Goal: Navigation & Orientation: Find specific page/section

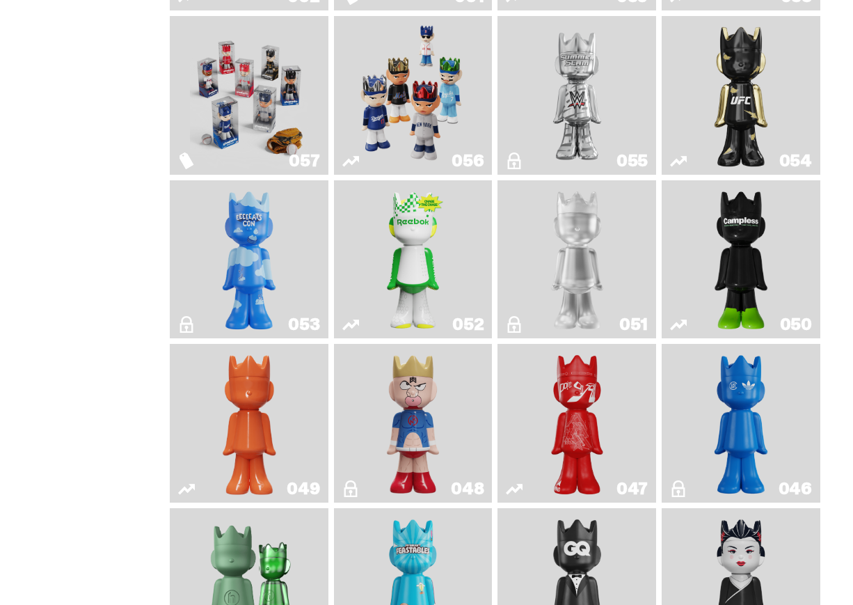
scroll to position [748, 0]
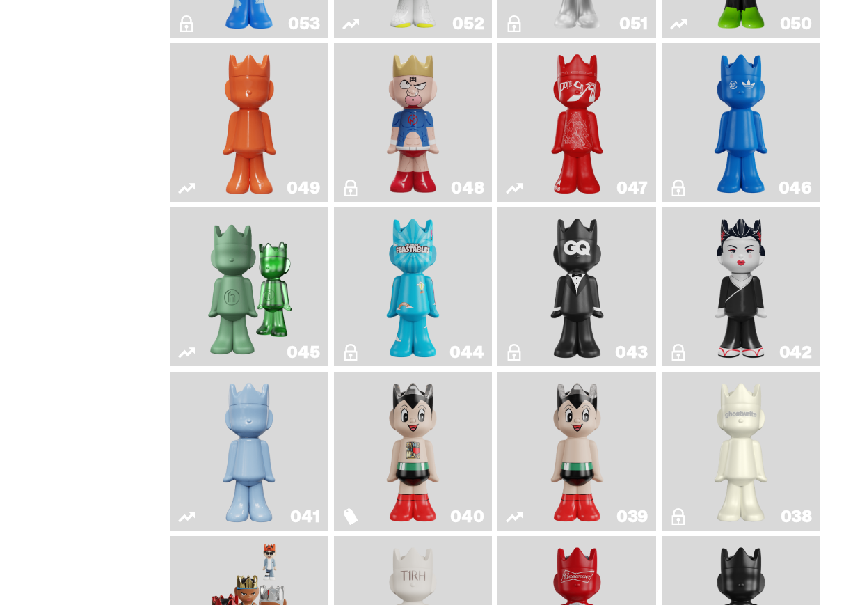
scroll to position [1154, 0]
